Goal: Complete application form

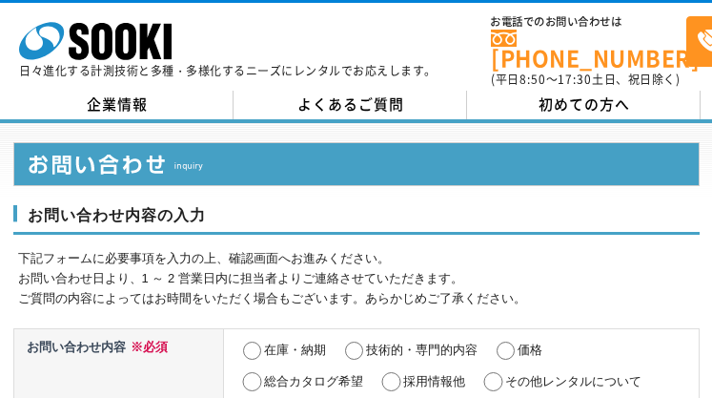
select select "13"
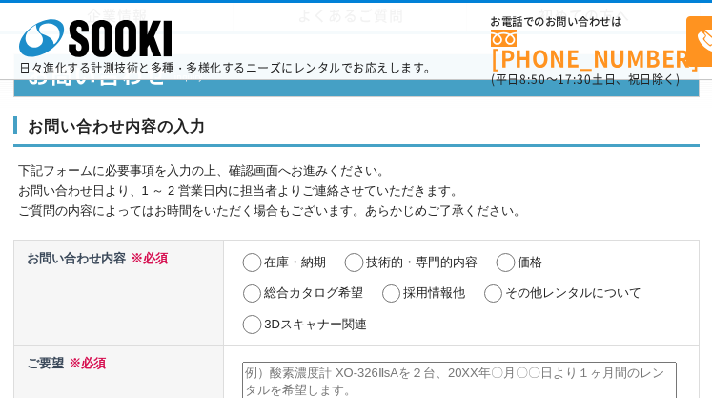
scroll to position [940, 0]
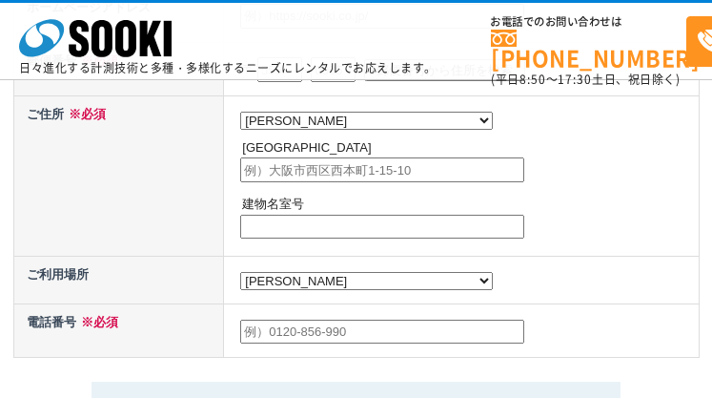
radio input "true"
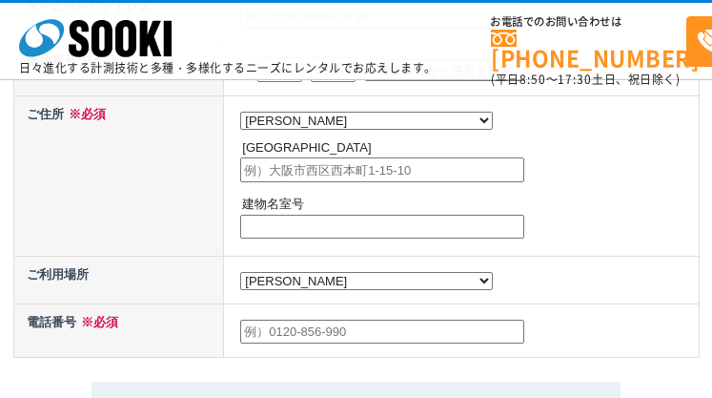
radio input "true"
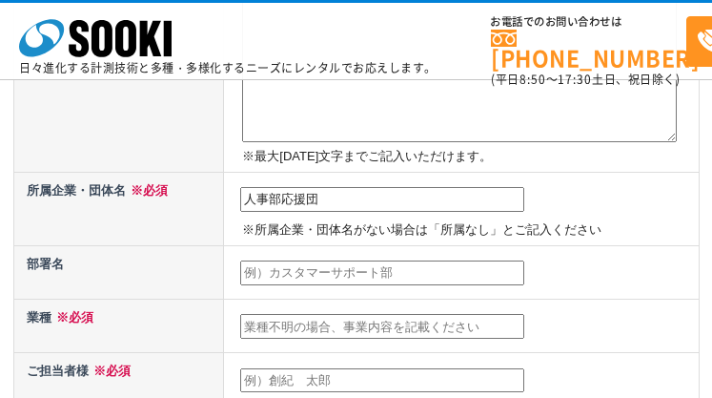
type input "人事部応援団"
type input "営業部"
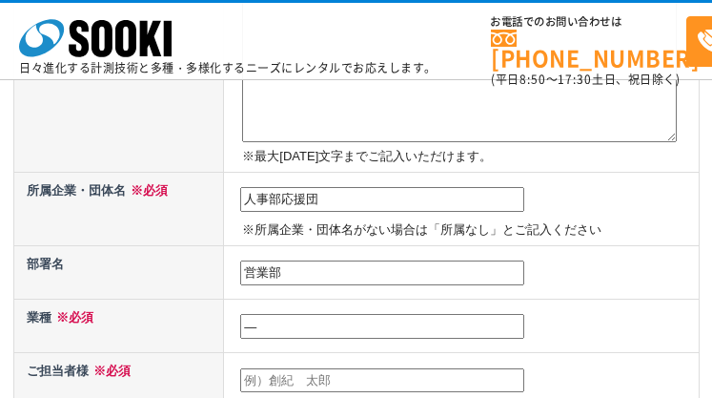
type input "―"
type input "[PERSON_NAME]"
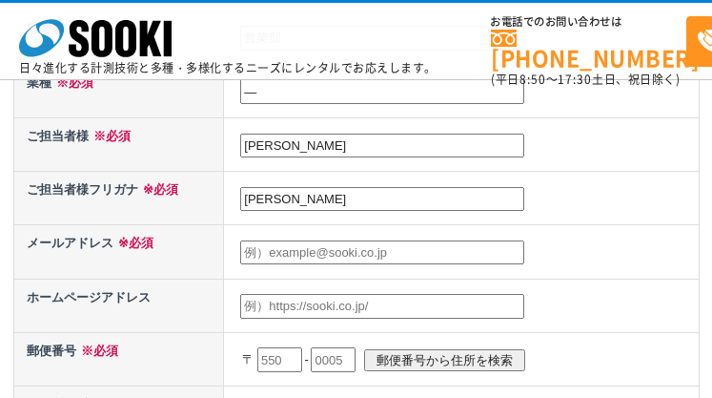
type input "[PERSON_NAME]"
type input "[EMAIL_ADDRESS][DOMAIN_NAME]"
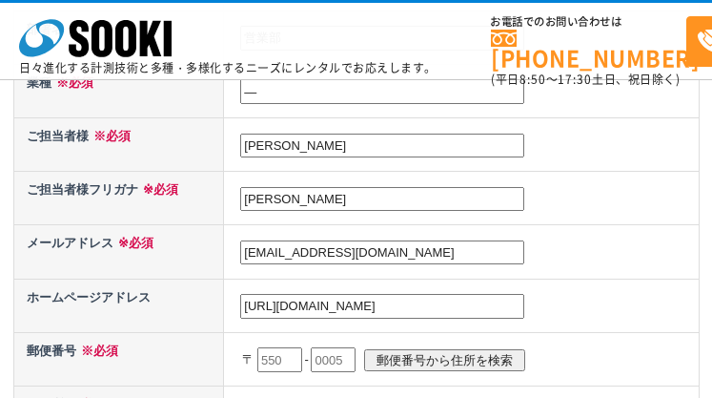
type input "[URL][DOMAIN_NAME]"
type input "160"
type input "1600"
type input "0023"
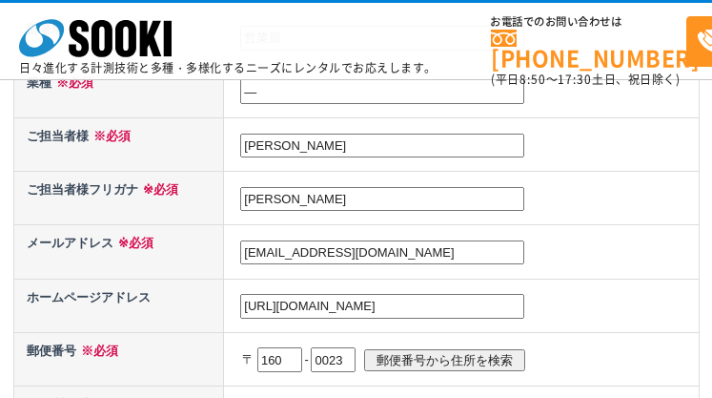
scroll to position [916, 0]
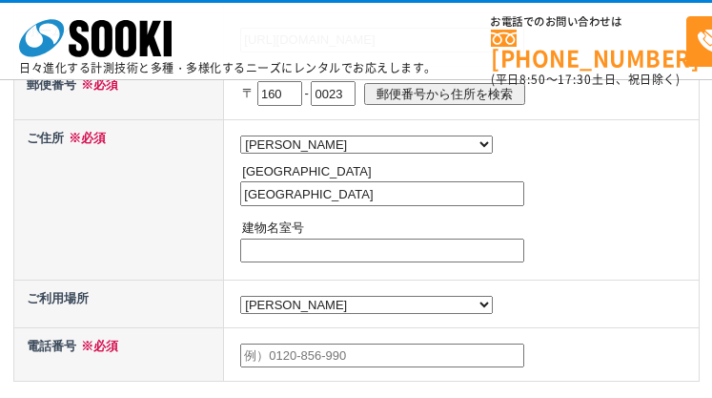
type input "[GEOGRAPHIC_DATA]"
type input "―"
type input "05017254651"
type textarea "人事部 ご担当社様 いつも大変お世話になっております。 人事部応援団の吉田です。 今回、貴社が採用媒体に出稿しているのを見て何か改善ができないかと思い、ご連絡…"
